Goal: Information Seeking & Learning: Find specific page/section

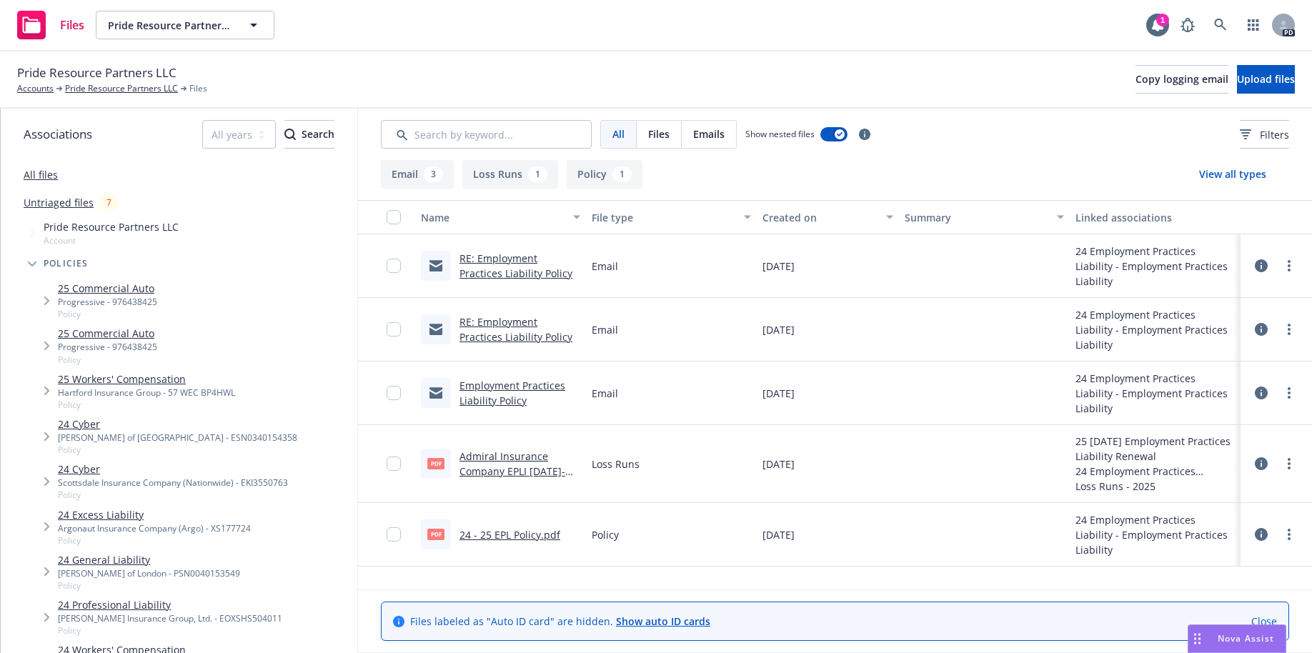
scroll to position [441, 0]
